Goal: Navigation & Orientation: Find specific page/section

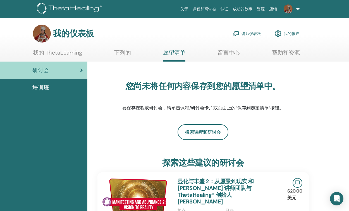
click at [281, 53] on link "帮助和资源" at bounding box center [286, 54] width 28 height 11
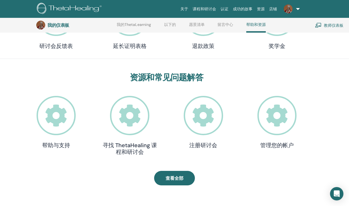
scroll to position [117, 0]
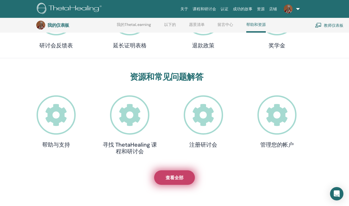
click at [172, 179] on font "查看全部" at bounding box center [175, 178] width 18 height 6
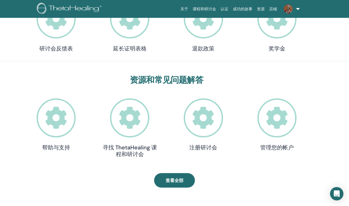
scroll to position [101, 0]
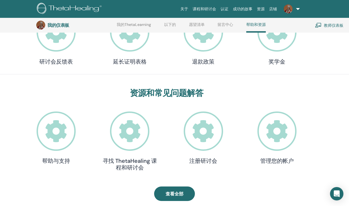
click at [52, 132] on icon at bounding box center [56, 131] width 39 height 39
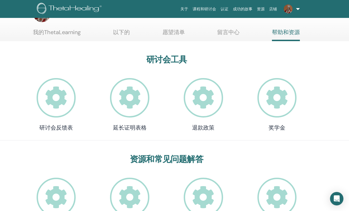
scroll to position [17, 0]
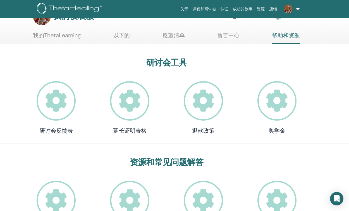
click at [230, 36] on font "留言中心" at bounding box center [228, 35] width 22 height 7
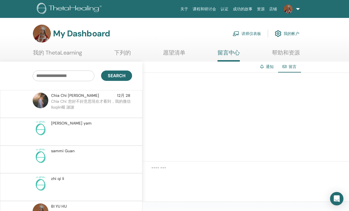
click at [175, 19] on main "My Dashboard 讲师仪表板 我的帐户 我的 ThetaLearning 下列的 愿望清单 Search" at bounding box center [174, 144] width 349 height 253
click at [251, 33] on link "讲师仪表板" at bounding box center [247, 33] width 28 height 12
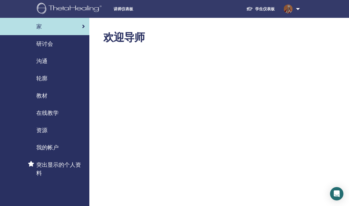
click at [41, 130] on span "资源" at bounding box center [41, 130] width 11 height 8
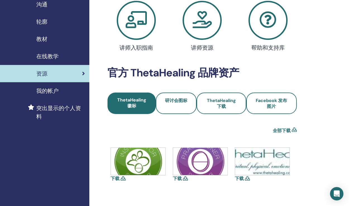
scroll to position [56, 0]
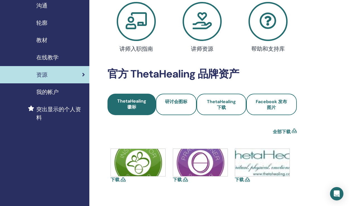
click at [268, 18] on icon at bounding box center [268, 21] width 39 height 39
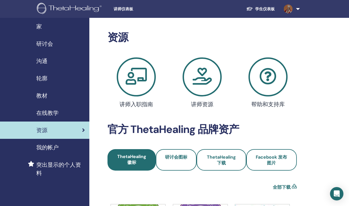
scroll to position [56, 0]
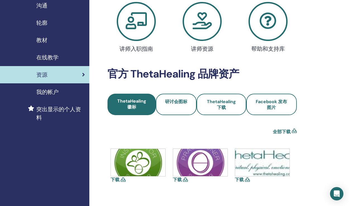
click at [200, 27] on icon at bounding box center [202, 21] width 39 height 39
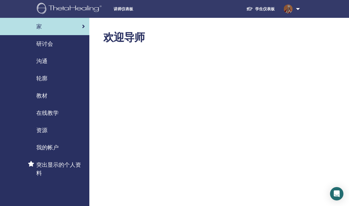
click at [34, 26] on div "家" at bounding box center [44, 26] width 80 height 8
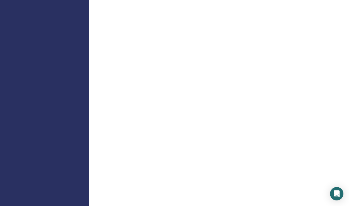
scroll to position [404, 0]
